Goal: Transaction & Acquisition: Purchase product/service

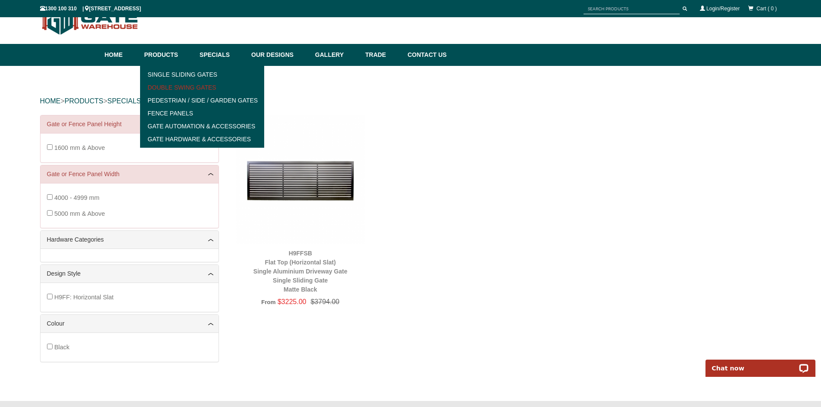
click at [168, 88] on link "Double Swing Gates" at bounding box center [202, 87] width 119 height 13
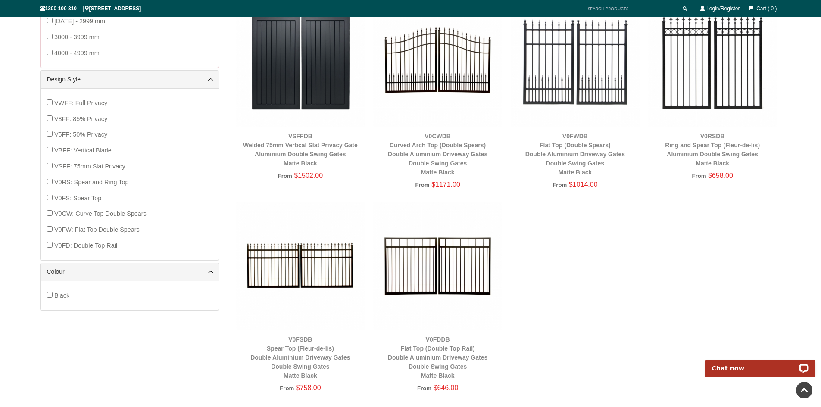
scroll to position [237, 0]
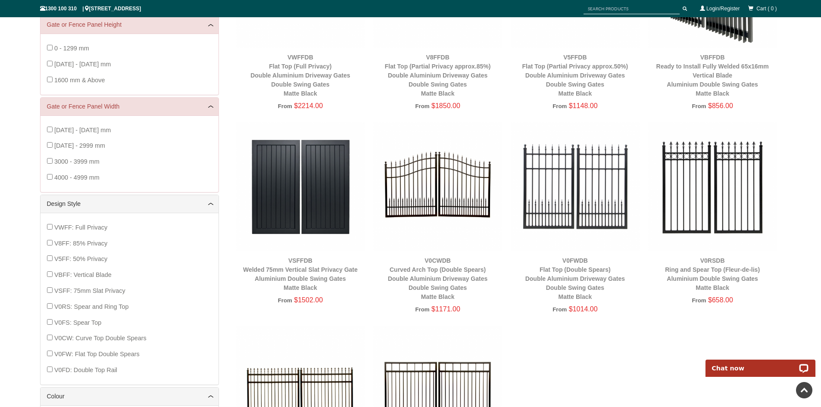
click at [713, 218] on img at bounding box center [712, 186] width 129 height 129
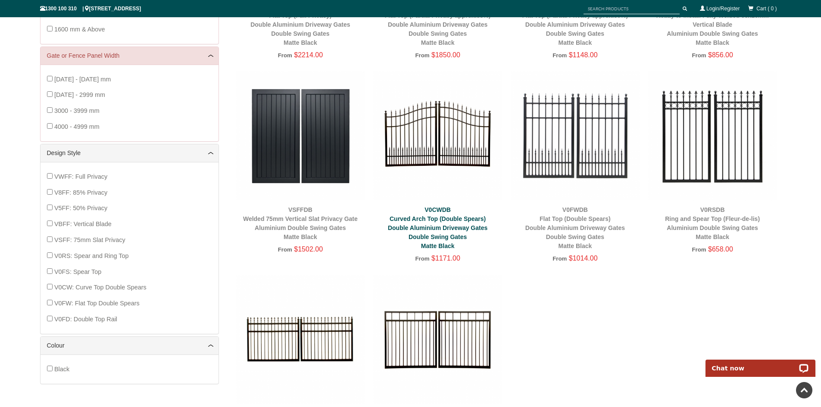
scroll to position [280, 0]
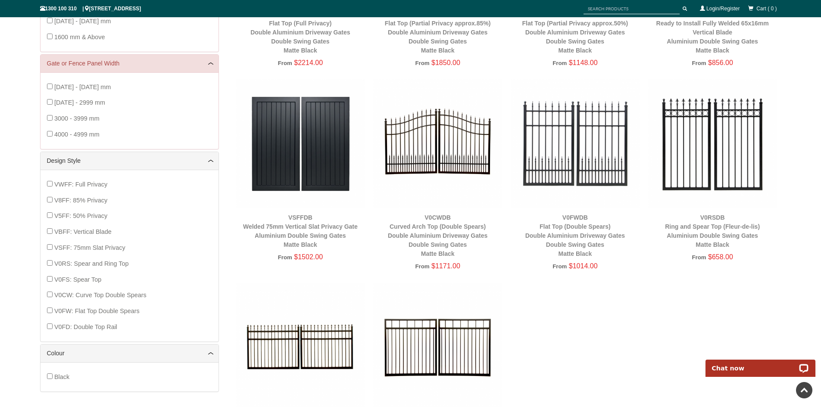
click at [444, 168] on img at bounding box center [437, 143] width 129 height 129
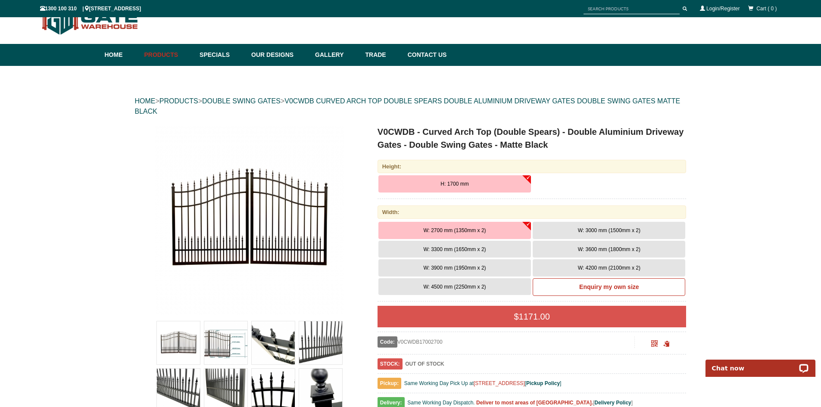
click at [213, 358] on img at bounding box center [225, 343] width 43 height 43
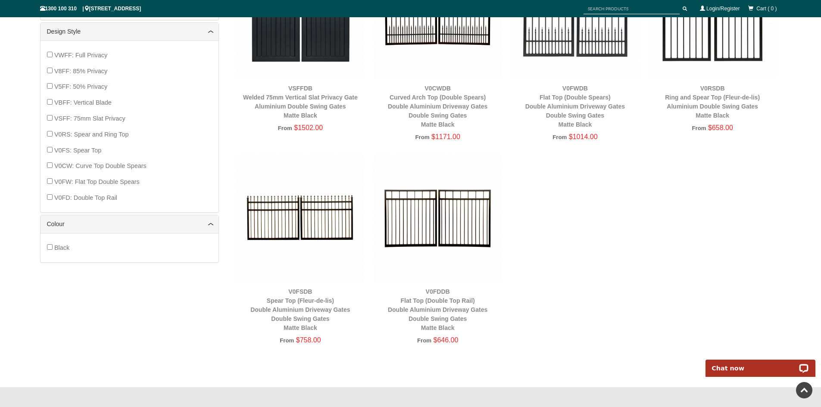
click at [414, 216] on img at bounding box center [437, 218] width 129 height 129
